Goal: Task Accomplishment & Management: Complete application form

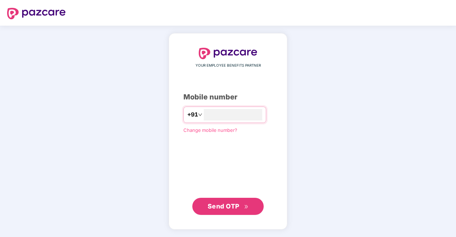
type input "**********"
click at [234, 203] on span "Send OTP" at bounding box center [224, 205] width 32 height 7
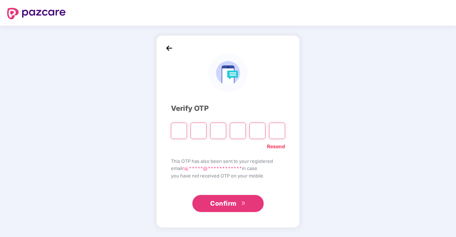
type input "*"
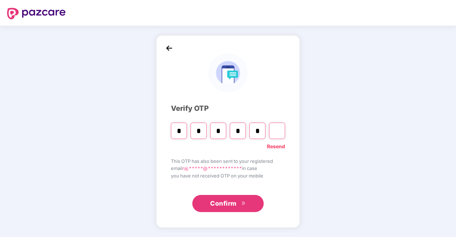
type input "*"
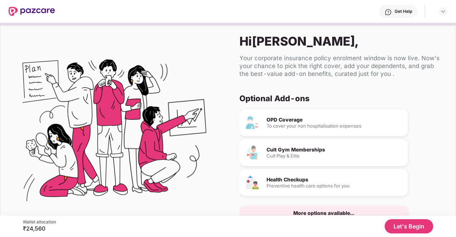
click at [397, 228] on button "Let's Begin" at bounding box center [409, 227] width 49 height 14
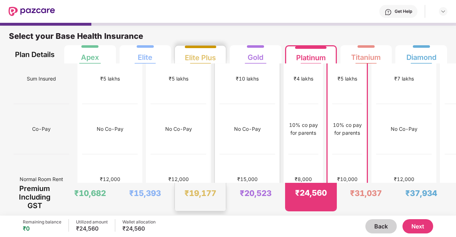
scroll to position [8, 0]
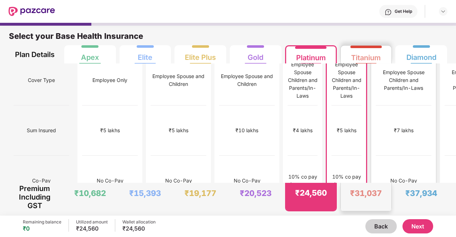
click at [376, 129] on div "₹7 lakhs" at bounding box center [404, 131] width 56 height 50
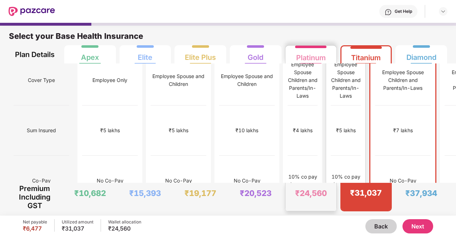
click at [331, 130] on div "₹5 lakhs" at bounding box center [346, 131] width 30 height 50
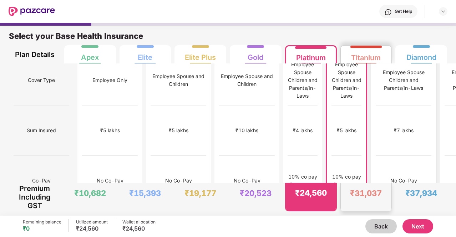
click at [376, 135] on div "₹7 lakhs" at bounding box center [404, 131] width 56 height 50
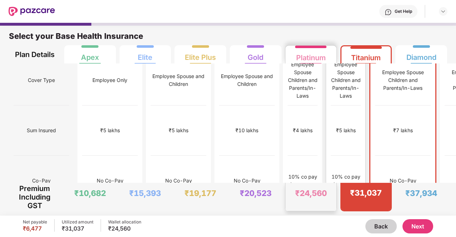
click at [331, 135] on div "₹5 lakhs" at bounding box center [346, 131] width 30 height 50
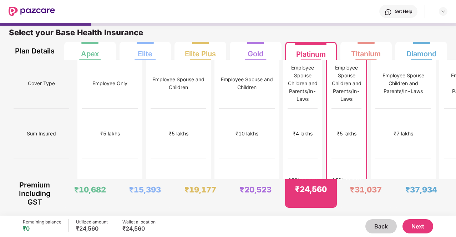
scroll to position [0, 0]
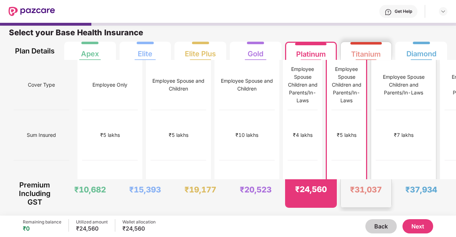
click at [376, 161] on div "No Co-Pay" at bounding box center [404, 186] width 56 height 50
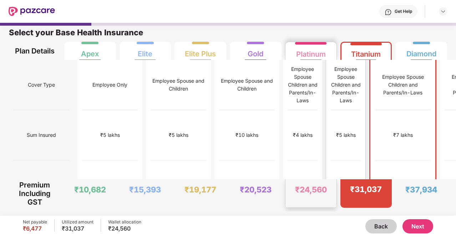
click at [331, 178] on div "10% co pay for parents" at bounding box center [346, 186] width 30 height 16
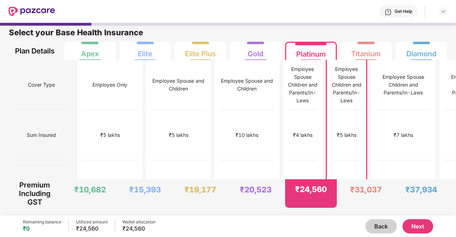
click at [423, 227] on button "Next" at bounding box center [418, 227] width 31 height 14
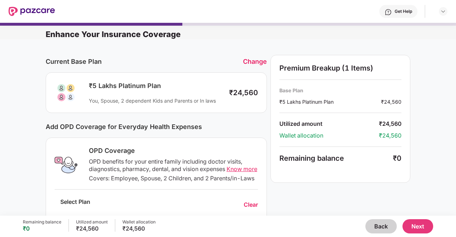
click at [417, 228] on button "Next" at bounding box center [418, 227] width 31 height 14
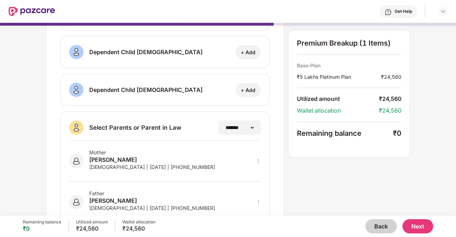
scroll to position [131, 0]
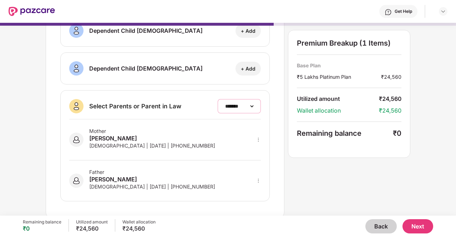
click at [238, 104] on select "**********" at bounding box center [239, 107] width 31 height 6
click at [198, 99] on div "**********" at bounding box center [165, 106] width 192 height 14
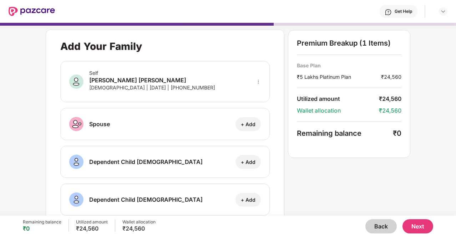
click at [257, 83] on icon "more" at bounding box center [258, 81] width 5 height 5
click at [253, 81] on div "Self [PERSON_NAME] [PERSON_NAME] [DEMOGRAPHIC_DATA] | [DATE] | [PHONE_NUMBER]" at bounding box center [165, 81] width 210 height 41
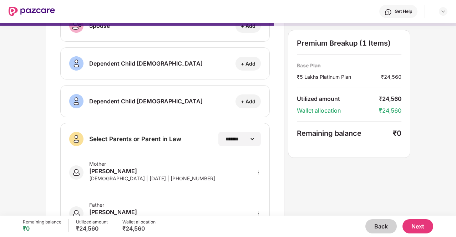
scroll to position [131, 0]
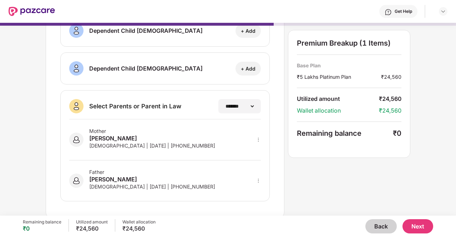
click at [422, 225] on button "Next" at bounding box center [418, 227] width 31 height 14
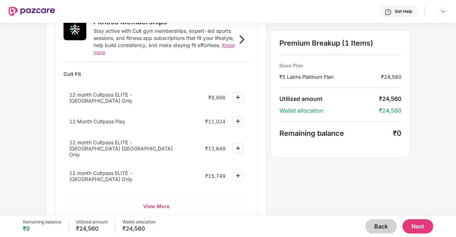
scroll to position [279, 0]
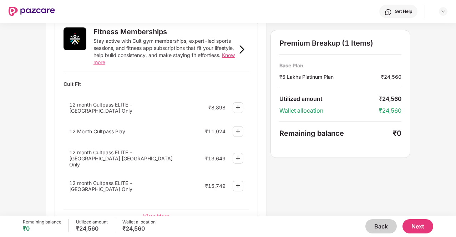
click at [154, 210] on div "View More" at bounding box center [157, 216] width 186 height 13
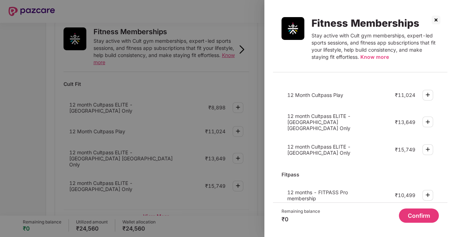
scroll to position [34, 0]
click at [243, 186] on div at bounding box center [228, 118] width 456 height 237
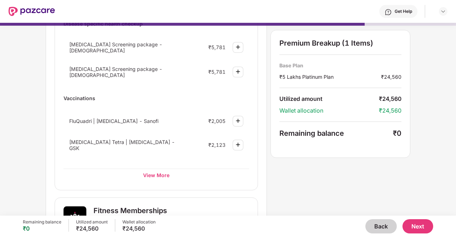
scroll to position [0, 0]
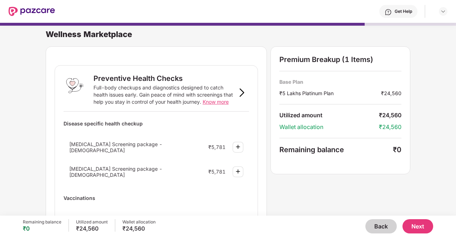
click at [418, 228] on button "Next" at bounding box center [418, 227] width 31 height 14
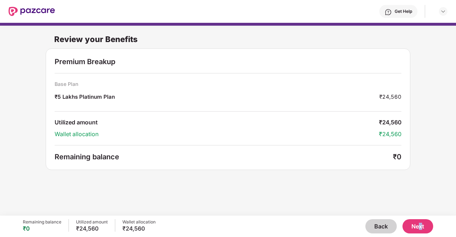
drag, startPoint x: 420, startPoint y: 219, endPoint x: 422, endPoint y: 231, distance: 12.6
click at [422, 231] on div "Remaining balance ₹0 Utilized amount ₹24,560 Wallet allocation ₹24,560 Back Next" at bounding box center [228, 226] width 411 height 21
click at [414, 226] on button "Next" at bounding box center [418, 227] width 31 height 14
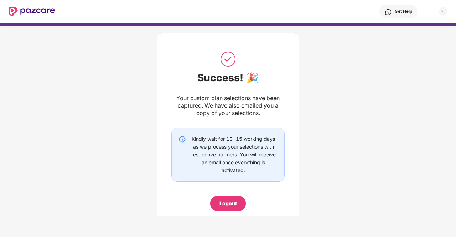
click at [228, 208] on div "Logout" at bounding box center [228, 203] width 36 height 15
